Goal: Navigation & Orientation: Find specific page/section

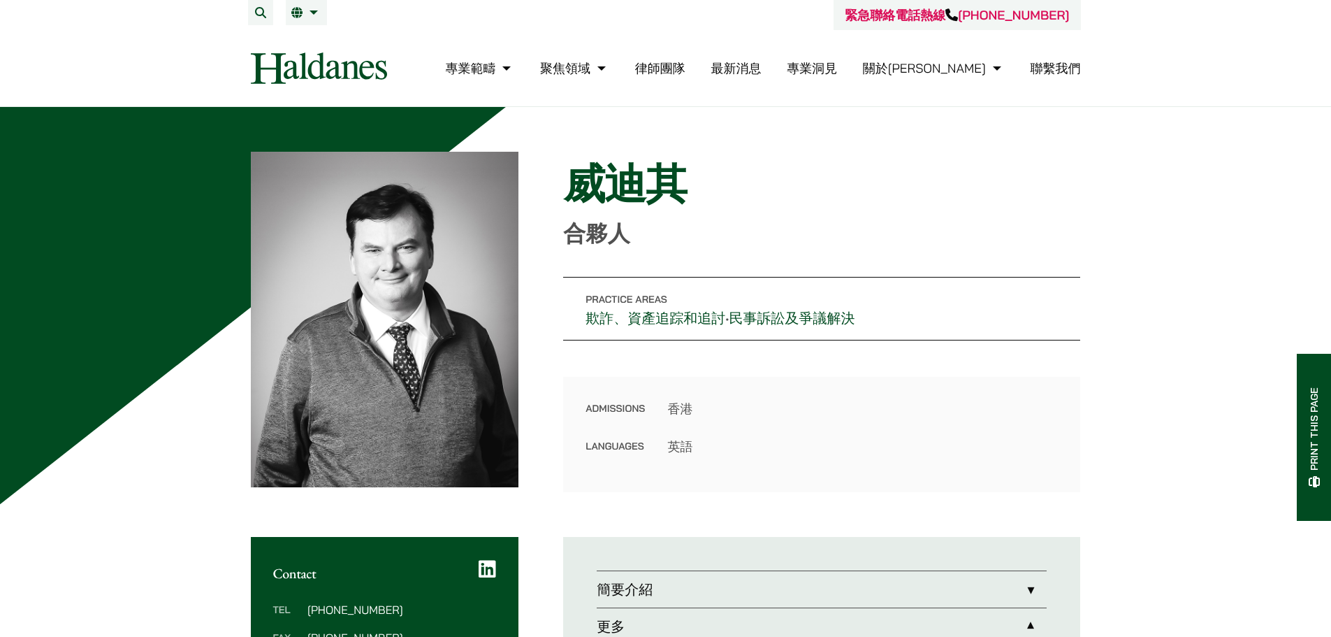
click at [686, 75] on link "律師團隊" at bounding box center [660, 68] width 50 height 16
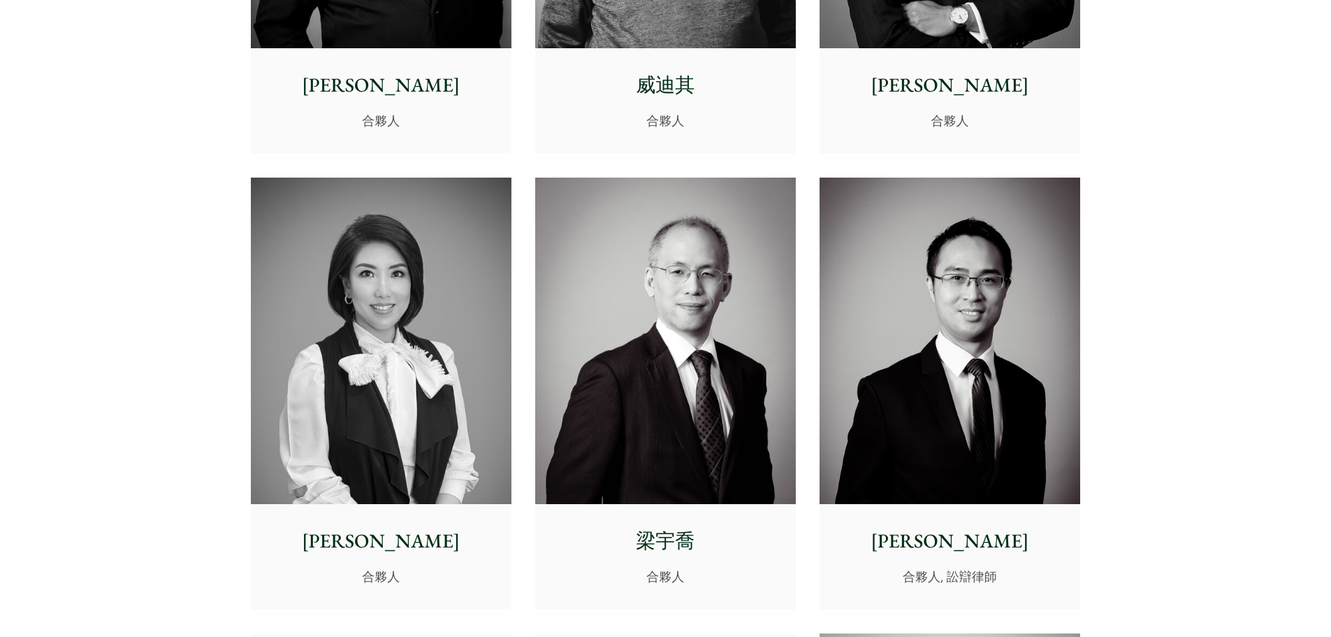
scroll to position [1328, 0]
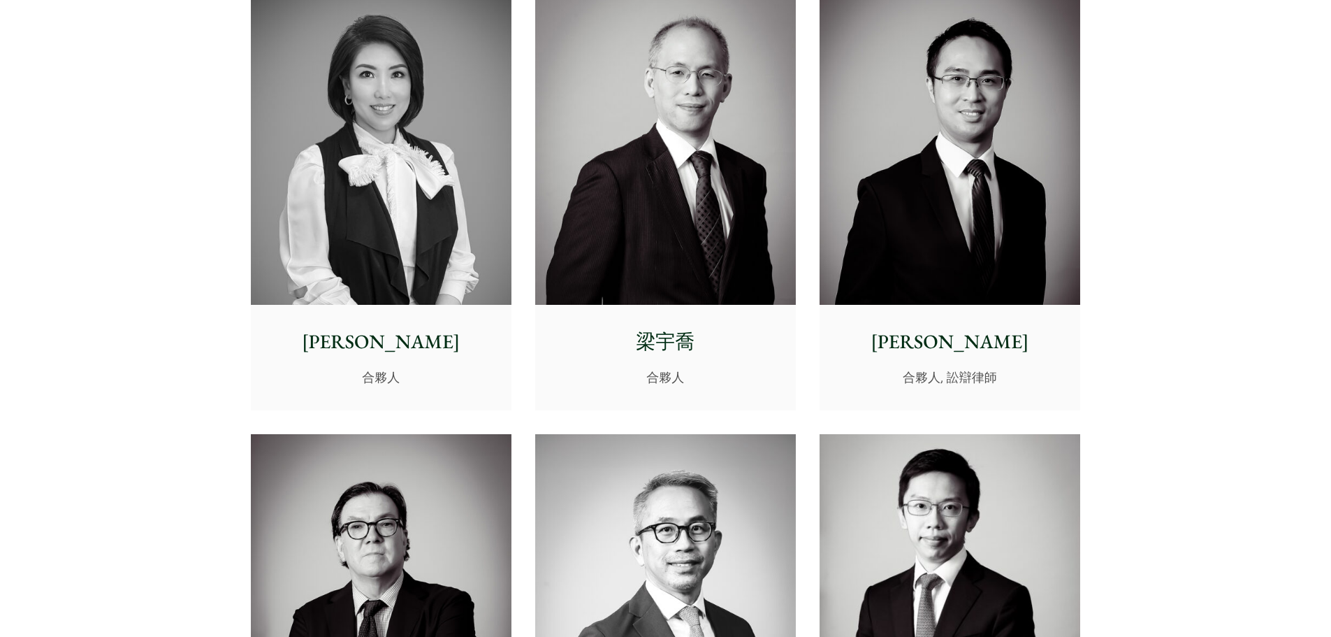
click at [735, 79] on img at bounding box center [665, 141] width 261 height 326
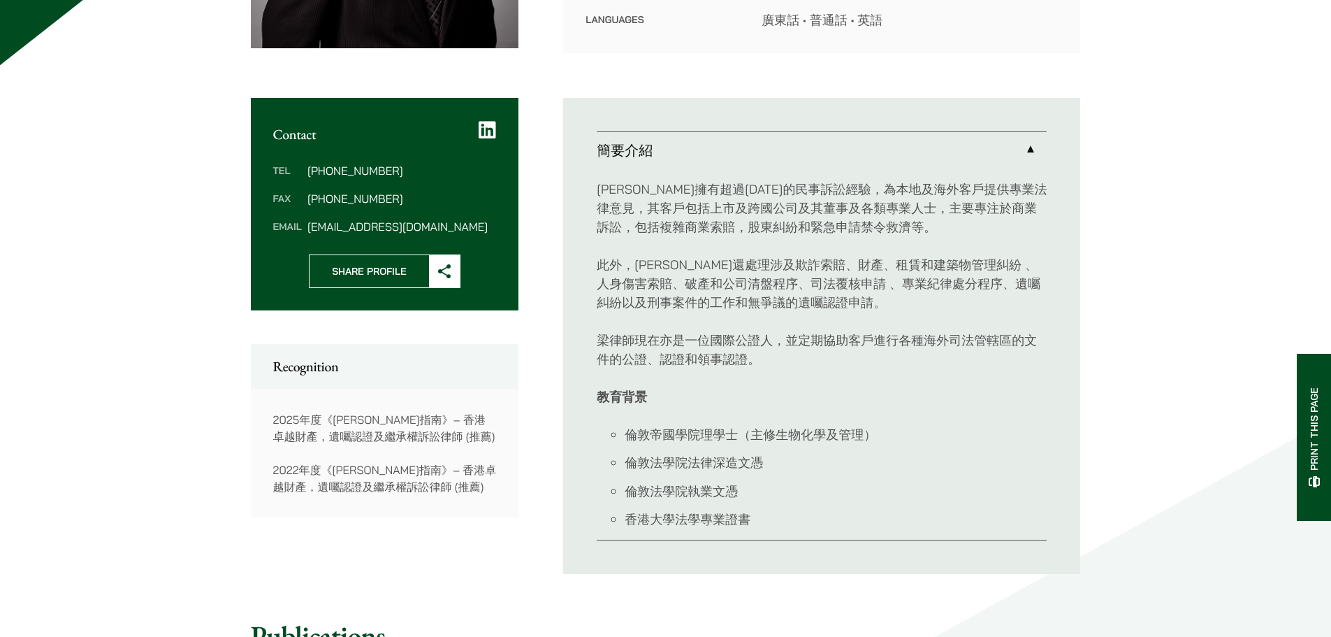
scroll to position [450, 0]
